Goal: Task Accomplishment & Management: Manage account settings

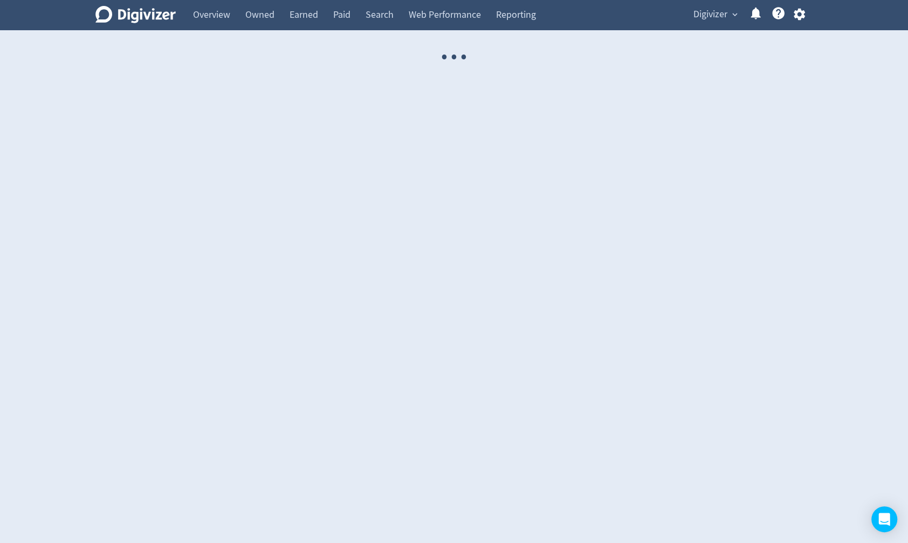
select select "USER"
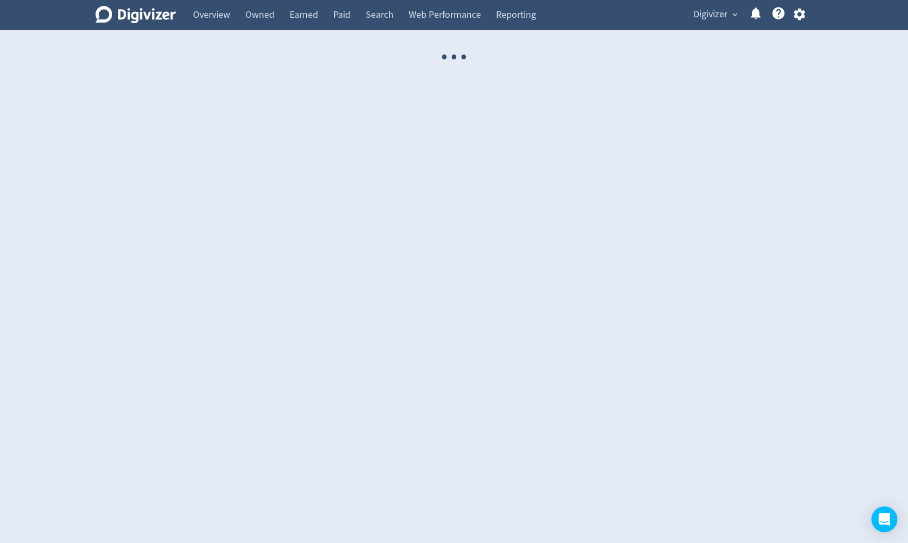
select select "USER"
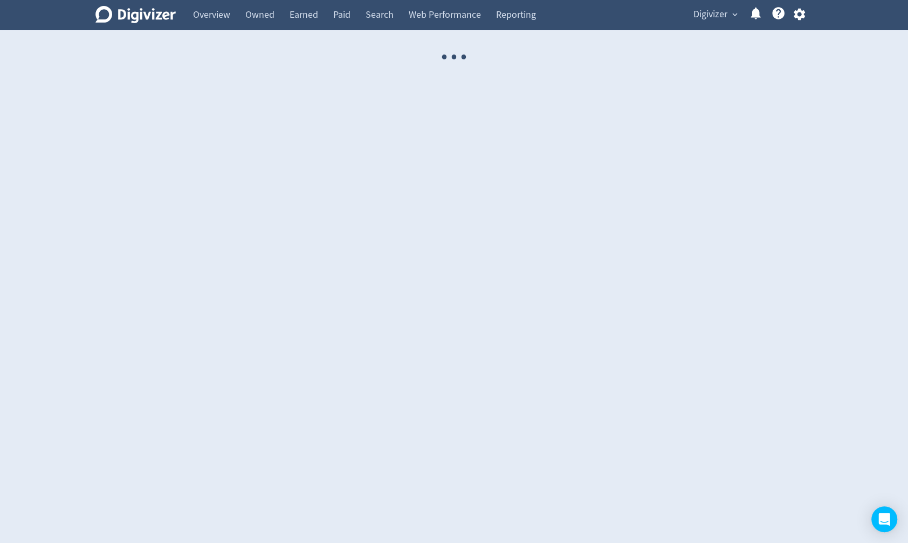
select select "USER"
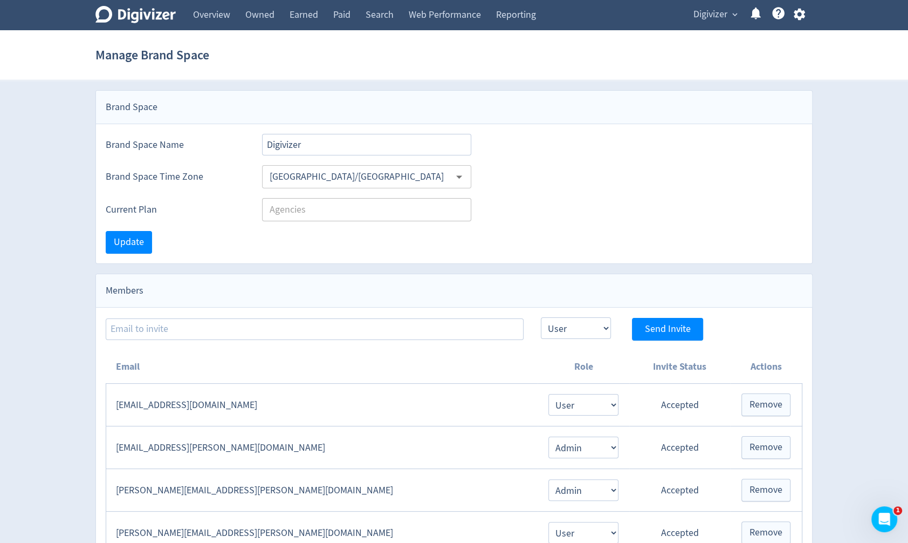
click at [727, 14] on span "Digivizer" at bounding box center [711, 14] width 34 height 17
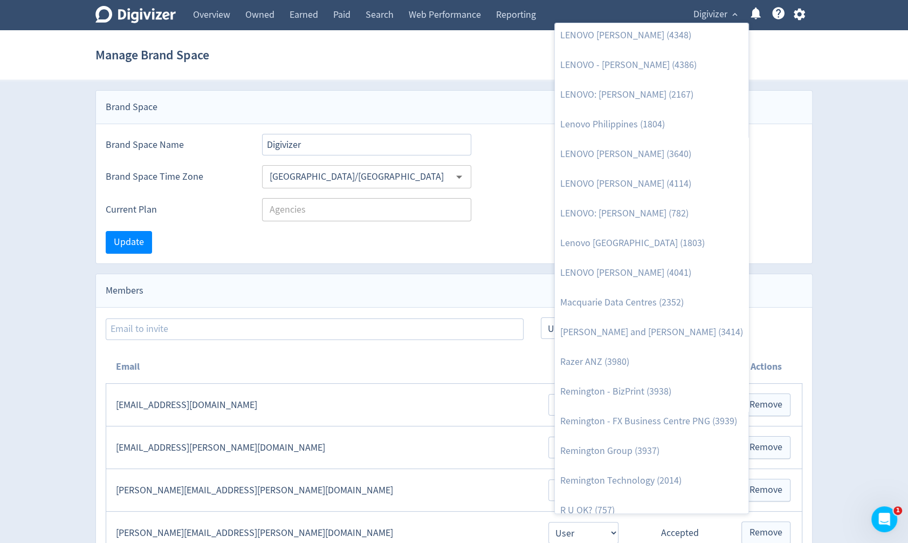
scroll to position [1170, 0]
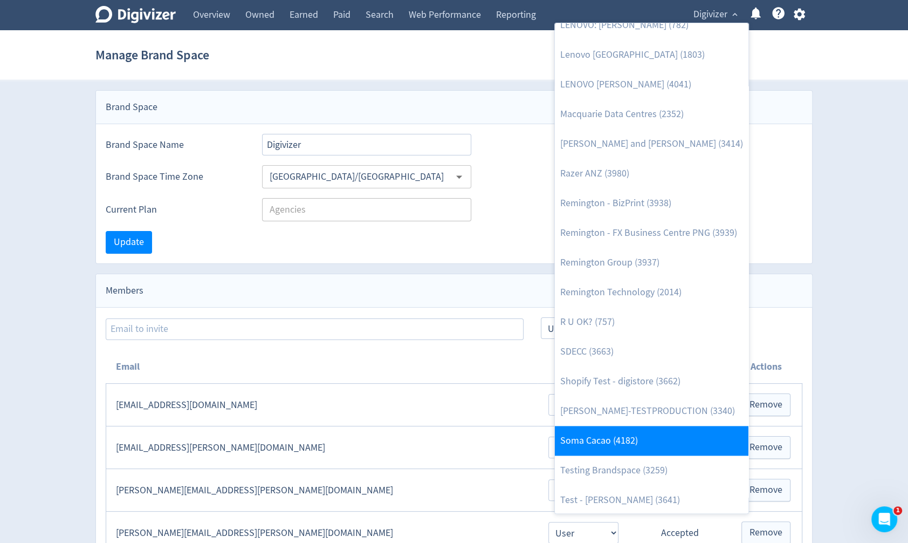
click at [657, 441] on link "Soma Cacao (4182)" at bounding box center [652, 441] width 194 height 30
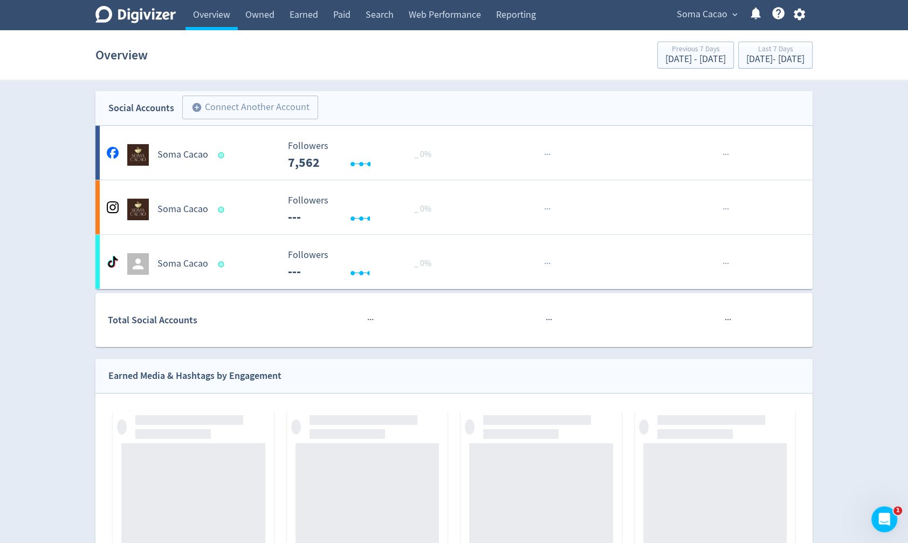
click at [683, 21] on span "Soma Cacao" at bounding box center [702, 14] width 51 height 17
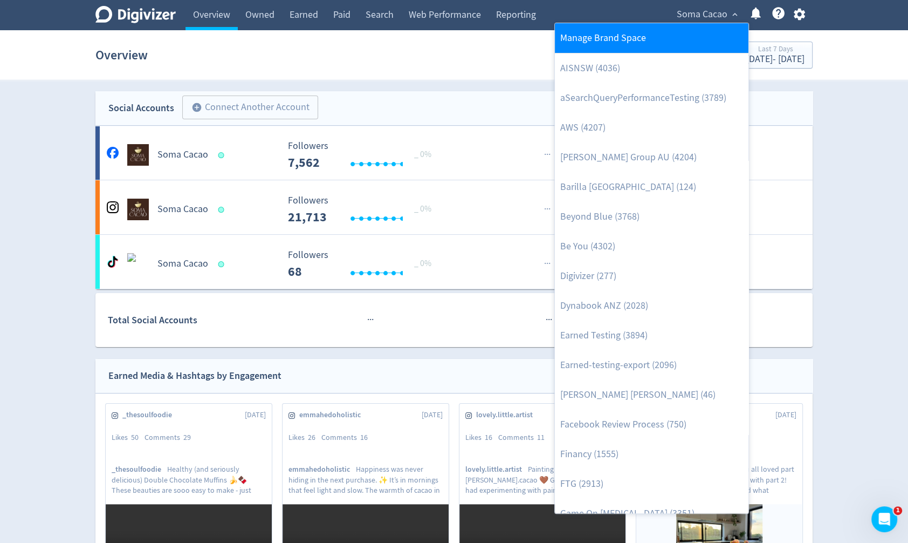
click at [683, 43] on link "Manage Brand Space" at bounding box center [652, 38] width 194 height 30
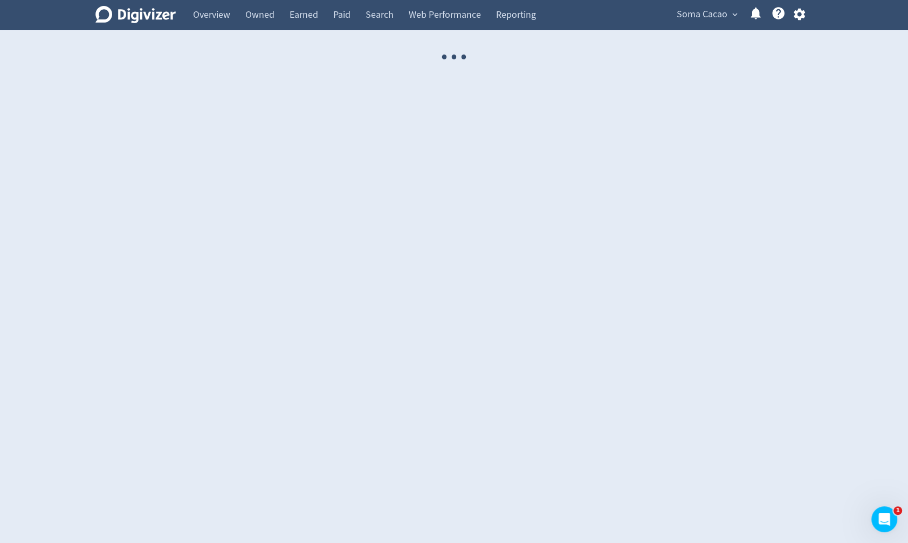
select select "USER"
